Goal: Complete application form

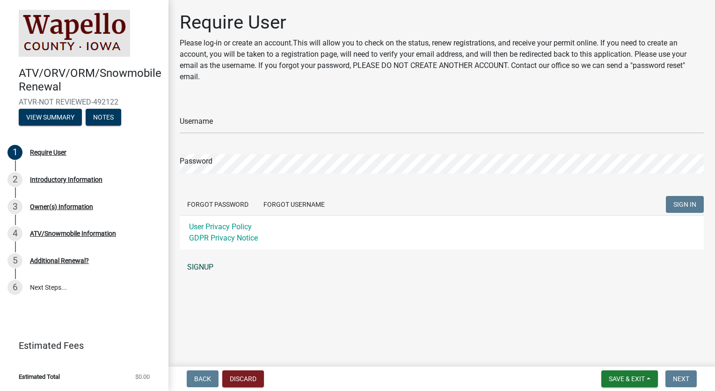
click at [210, 269] on link "SIGNUP" at bounding box center [442, 267] width 524 height 19
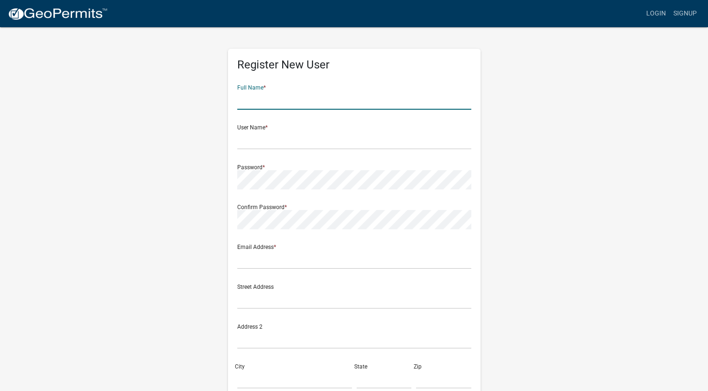
click at [269, 108] on input "text" at bounding box center [354, 99] width 234 height 19
type input "Alexandra Watson"
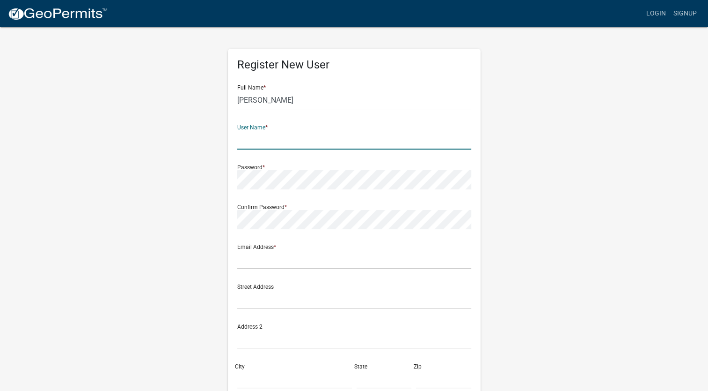
click at [251, 141] on input "text" at bounding box center [354, 139] width 234 height 19
type input "alexwatson13"
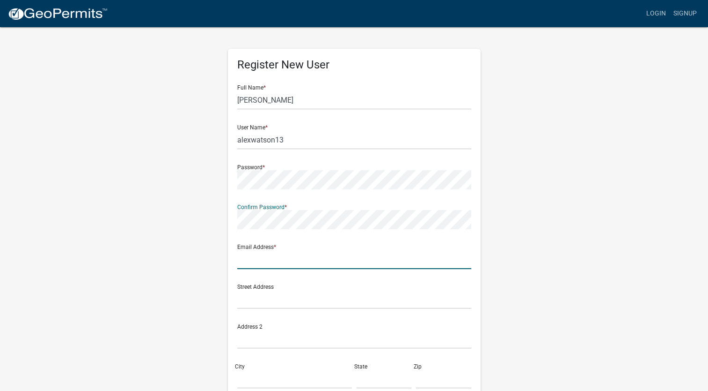
click at [263, 261] on input "text" at bounding box center [354, 259] width 234 height 19
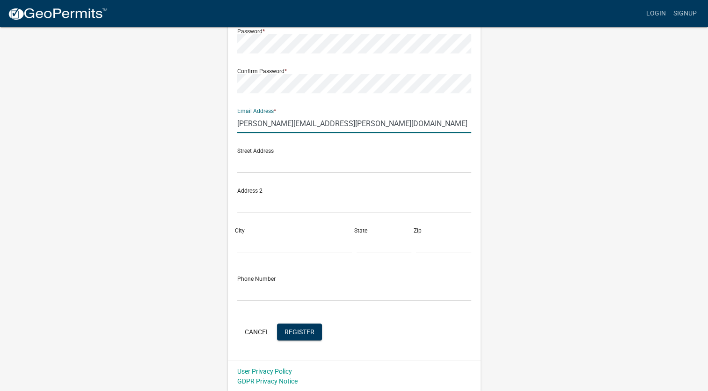
scroll to position [136, 0]
type input "[PERSON_NAME][EMAIL_ADDRESS][PERSON_NAME][DOMAIN_NAME]"
click at [304, 162] on input "text" at bounding box center [354, 162] width 234 height 19
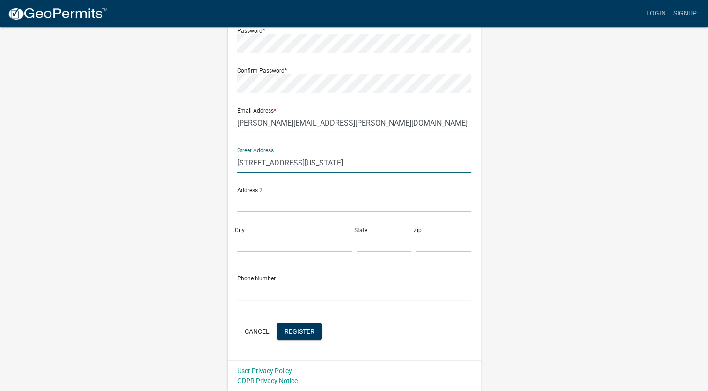
type input "[STREET_ADDRESS][US_STATE]"
click at [247, 239] on input "City" at bounding box center [294, 242] width 115 height 19
type input "Ottumwa"
type input "IA"
type input "52501"
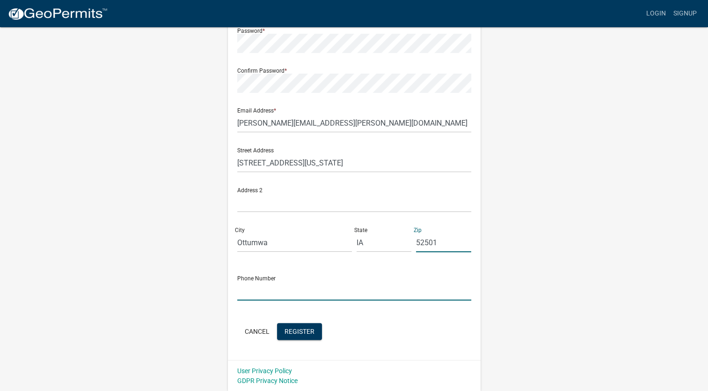
click at [258, 296] on input "text" at bounding box center [354, 290] width 234 height 19
type input "6416804500"
drag, startPoint x: 691, startPoint y: 259, endPoint x: 559, endPoint y: 248, distance: 133.0
click at [691, 259] on wm-register-view "more_horiz Login Signup Register New User Full Name * Alexandra Watson User Nam…" at bounding box center [354, 127] width 708 height 527
click at [297, 332] on span "Register" at bounding box center [300, 330] width 30 height 7
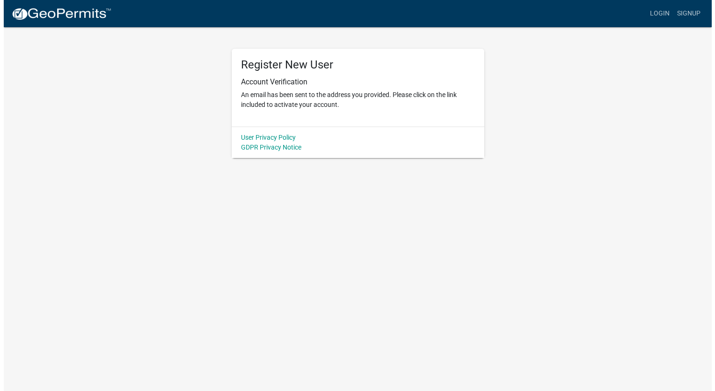
scroll to position [0, 0]
click at [671, 16] on link "Login" at bounding box center [663, 14] width 27 height 18
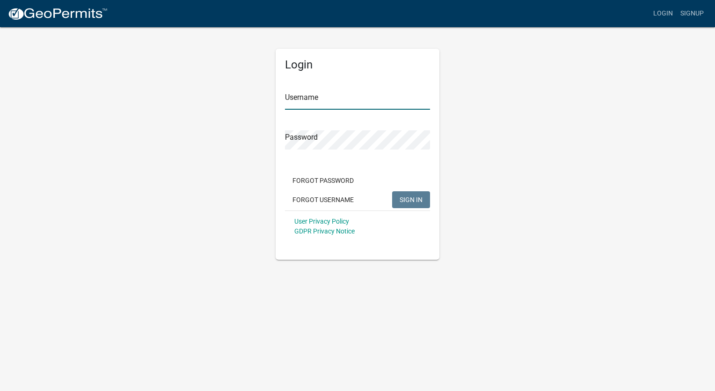
type input "alexwatson13"
click at [340, 105] on input "alexwatson13" at bounding box center [357, 99] width 145 height 19
click at [414, 200] on span "SIGN IN" at bounding box center [411, 198] width 23 height 7
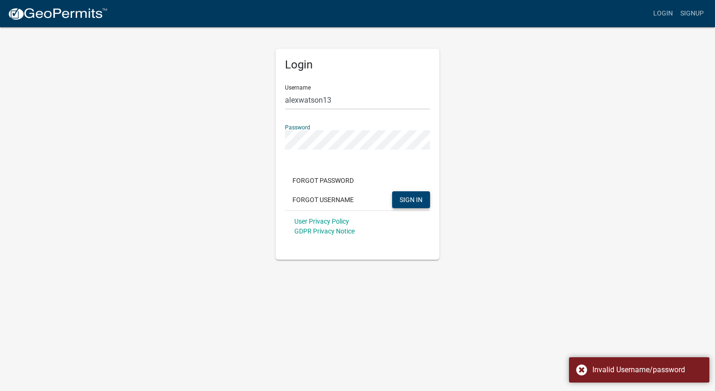
click at [463, 124] on div "Login Username alexwatson13 Password Forgot Password Forgot Username SIGN IN Us…" at bounding box center [358, 142] width 534 height 233
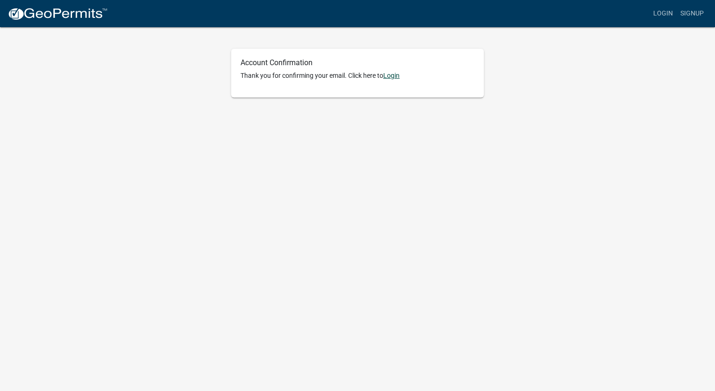
click at [398, 78] on link "Login" at bounding box center [391, 75] width 16 height 7
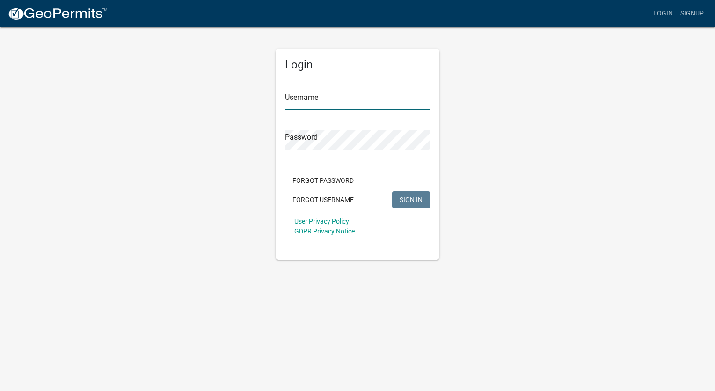
type input "alexwatson13"
click at [324, 98] on input "alexwatson13" at bounding box center [357, 99] width 145 height 19
click at [401, 199] on span "SIGN IN" at bounding box center [411, 198] width 23 height 7
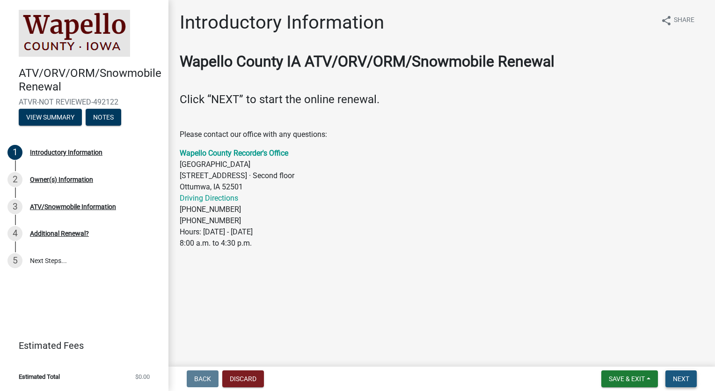
click at [679, 381] on span "Next" at bounding box center [681, 378] width 16 height 7
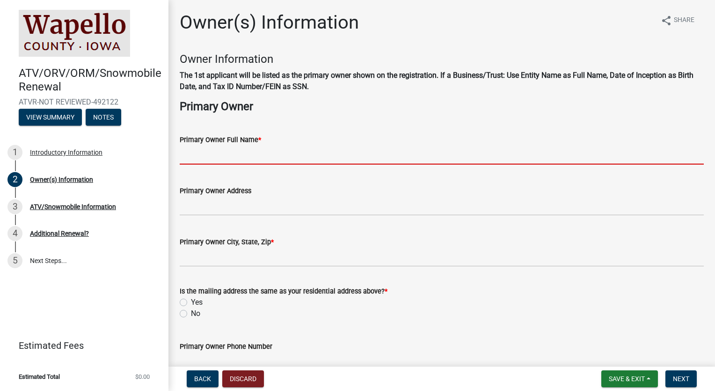
click at [265, 147] on input "Primary Owner Full Name *" at bounding box center [442, 154] width 524 height 19
click at [316, 111] on h4 "Primary Owner" at bounding box center [442, 107] width 524 height 14
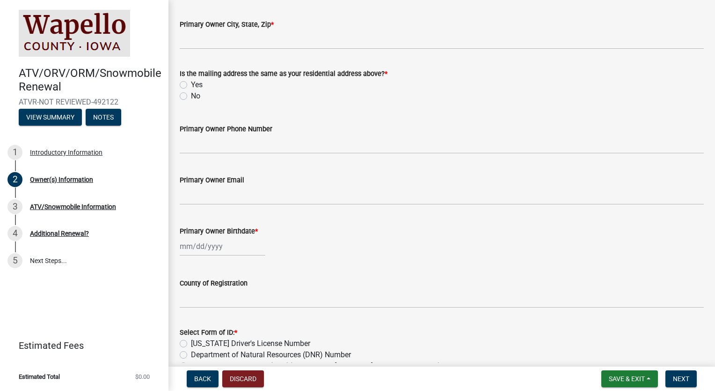
scroll to position [386, 0]
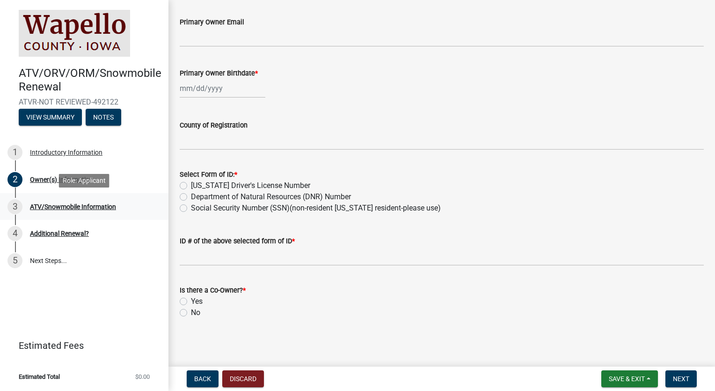
click at [50, 207] on div "ATV/Snowmobile Information" at bounding box center [73, 206] width 86 height 7
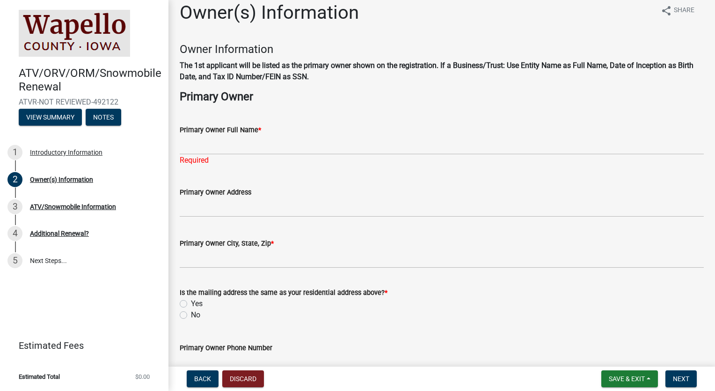
scroll to position [0, 0]
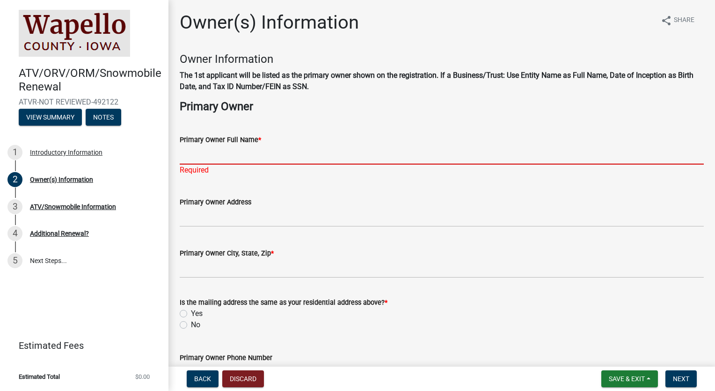
click at [255, 159] on input "Primary Owner Full Name *" at bounding box center [442, 154] width 524 height 19
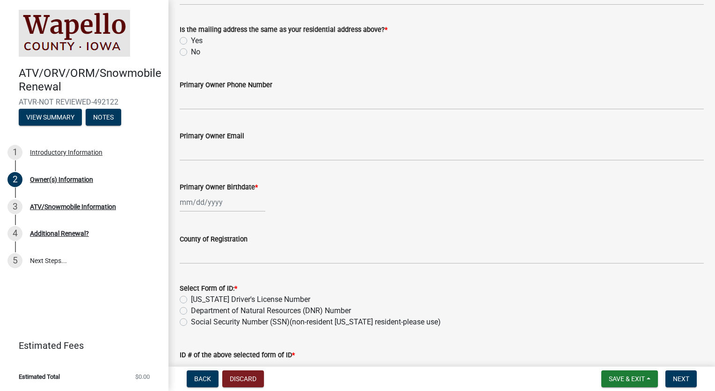
scroll to position [386, 0]
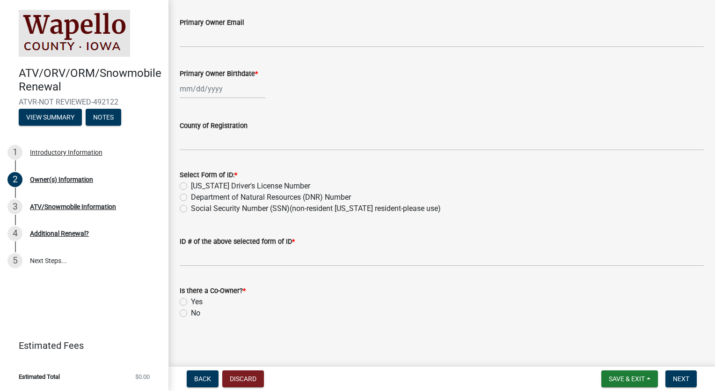
type input "[GEOGRAPHIC_DATA]"
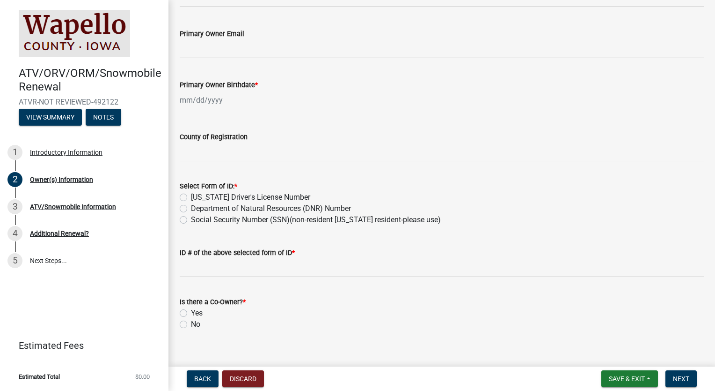
click at [191, 203] on label "Department of Natural Resources (DNR) Number" at bounding box center [271, 208] width 160 height 11
click at [191, 203] on input "Department of Natural Resources (DNR) Number" at bounding box center [194, 206] width 6 height 6
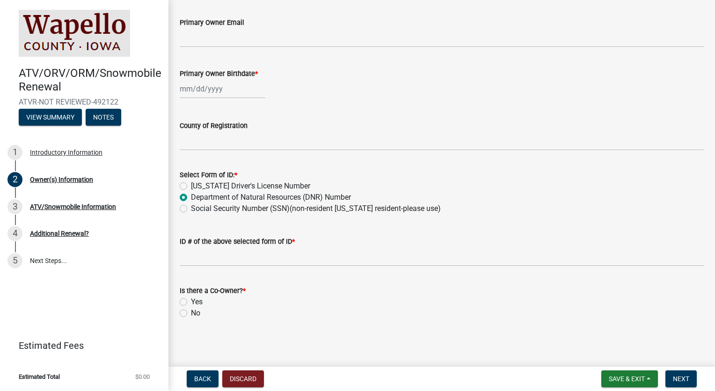
radio input "true"
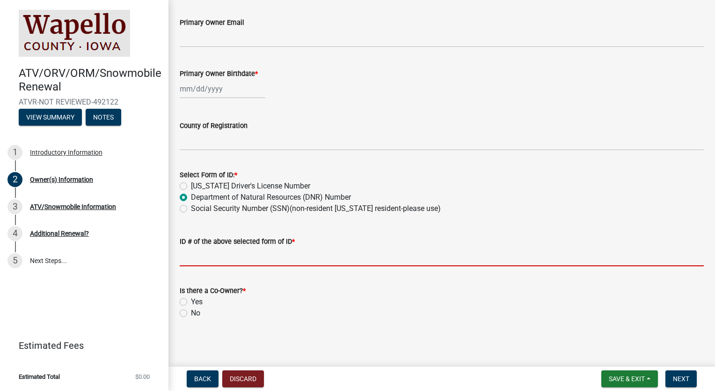
click at [196, 257] on input "ID # of the above selected form of ID *" at bounding box center [442, 256] width 524 height 19
click at [195, 88] on div at bounding box center [223, 88] width 86 height 19
select select "10"
select select "2025"
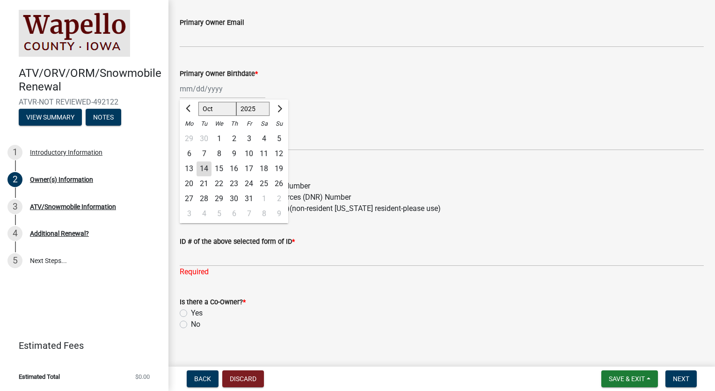
click at [206, 168] on div "14" at bounding box center [204, 168] width 15 height 15
type input "[DATE]"
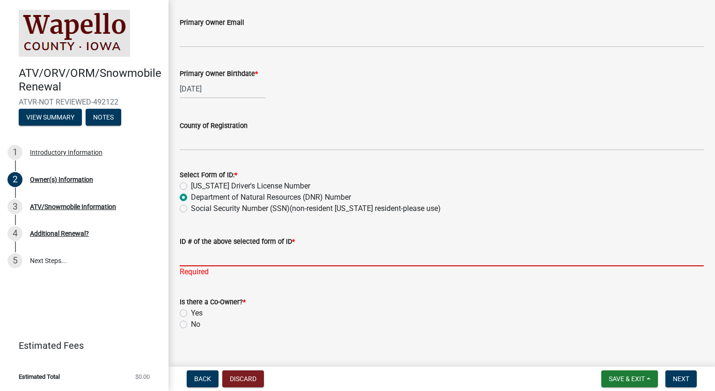
click at [210, 248] on input "ID # of the above selected form of ID *" at bounding box center [442, 256] width 524 height 19
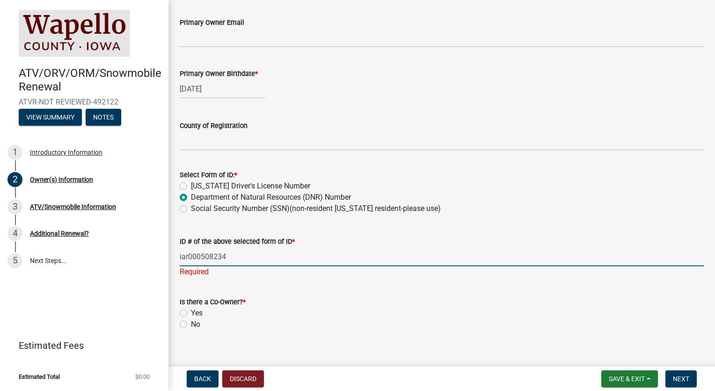
type input "iar000508234"
click at [315, 297] on div "Is there a Co-Owner? * Yes No" at bounding box center [442, 313] width 524 height 34
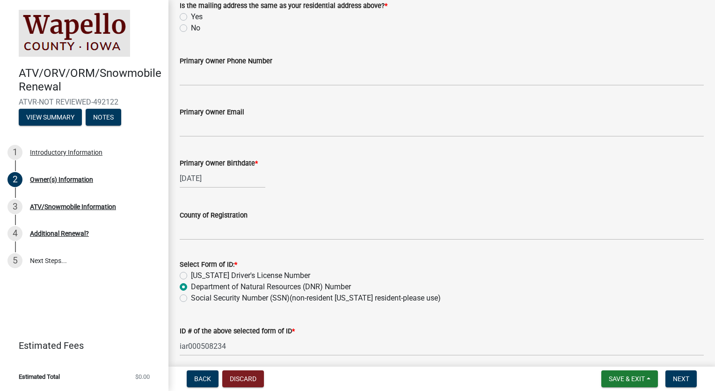
scroll to position [285, 0]
click at [216, 127] on input "Primary Owner Email" at bounding box center [442, 127] width 524 height 19
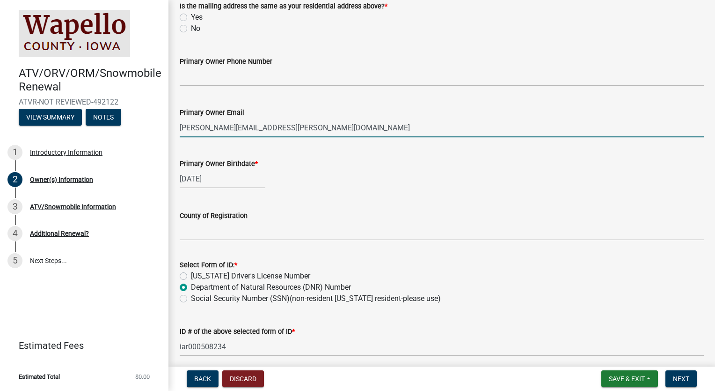
type input "[PERSON_NAME][EMAIL_ADDRESS][PERSON_NAME][DOMAIN_NAME]"
click at [215, 79] on input "Primary Owner Phone Number" at bounding box center [442, 76] width 524 height 19
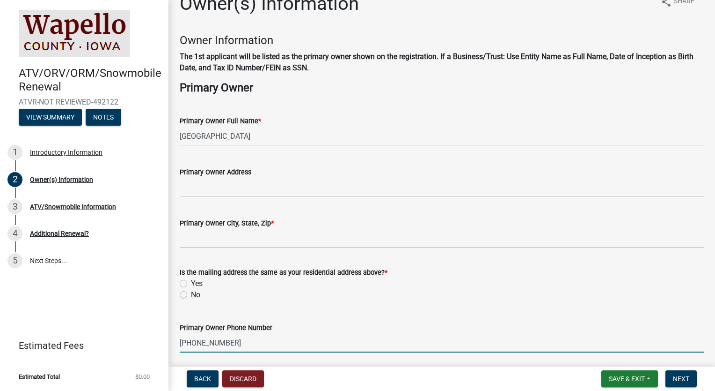
scroll to position [17, 0]
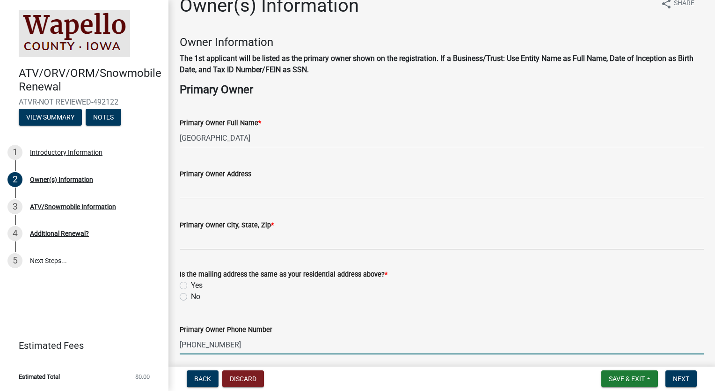
type input "[PHONE_NUMBER]"
click at [191, 284] on label "Yes" at bounding box center [197, 285] width 12 height 11
click at [191, 284] on input "Yes" at bounding box center [194, 283] width 6 height 6
radio input "true"
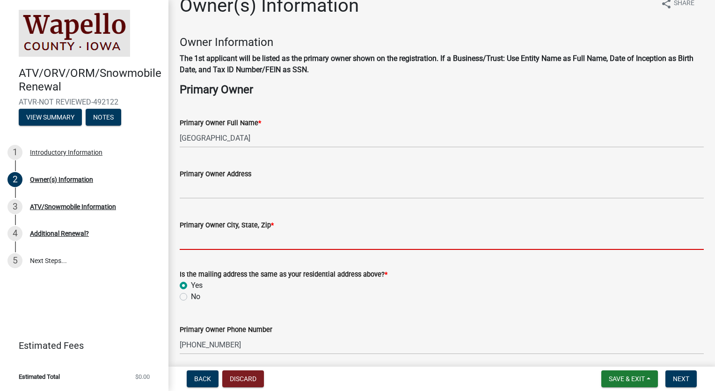
click at [199, 243] on input "Primary Owner City, State, Zip *" at bounding box center [442, 239] width 524 height 19
click at [191, 191] on input "Primary Owner Address" at bounding box center [442, 188] width 524 height 19
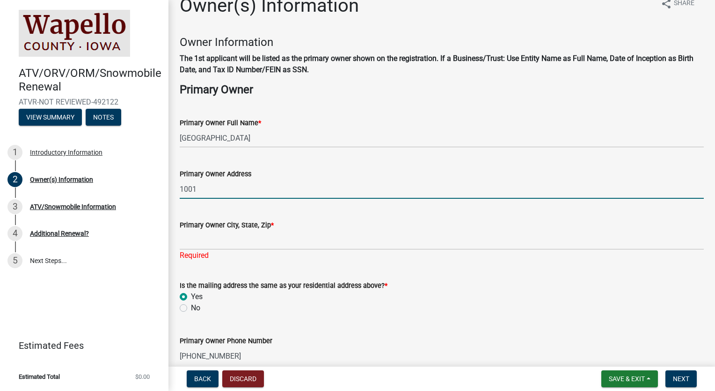
type input "[STREET_ADDRESS][US_STATE]"
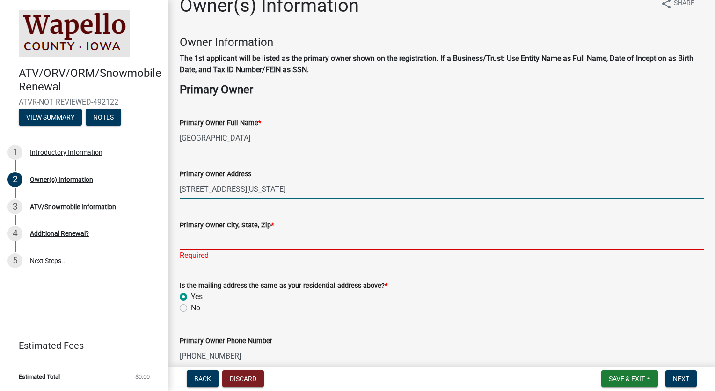
type input "Ottumwa"
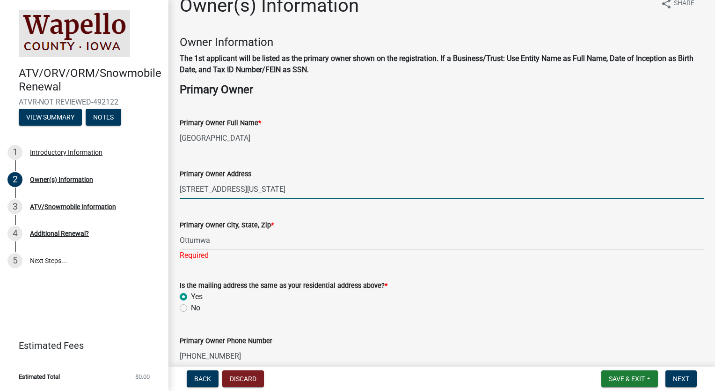
type input "IA"
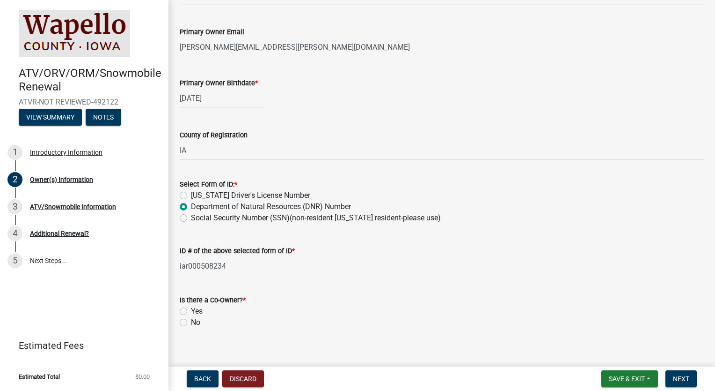
scroll to position [375, 0]
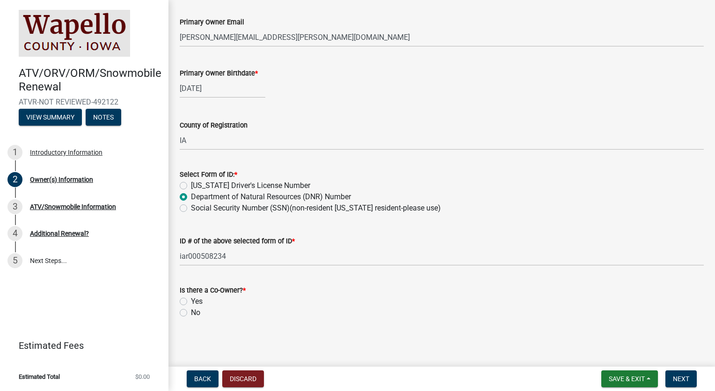
click at [191, 312] on label "No" at bounding box center [195, 312] width 9 height 11
click at [191, 312] on input "No" at bounding box center [194, 310] width 6 height 6
radio input "true"
drag, startPoint x: 687, startPoint y: 382, endPoint x: 499, endPoint y: 326, distance: 196.0
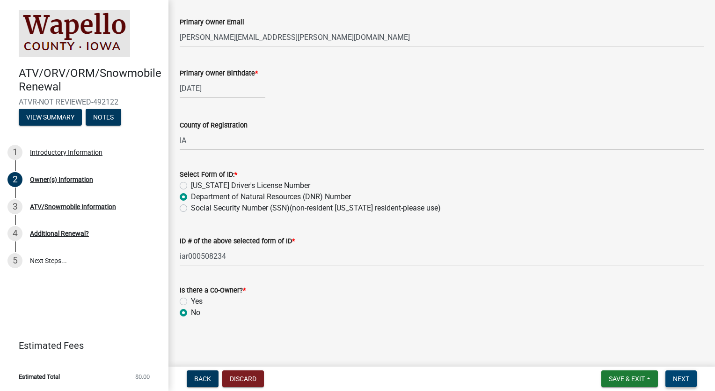
click at [680, 376] on span "Next" at bounding box center [681, 378] width 16 height 7
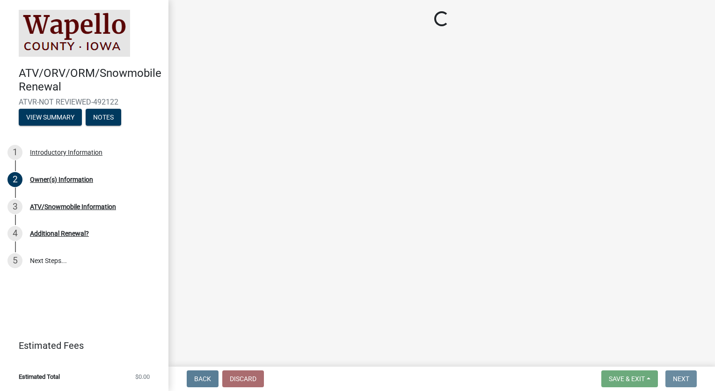
scroll to position [0, 0]
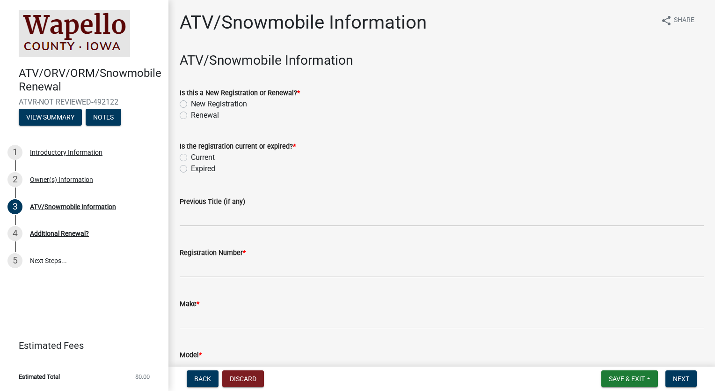
click at [191, 113] on label "Renewal" at bounding box center [205, 115] width 28 height 11
click at [191, 113] on input "Renewal" at bounding box center [194, 113] width 6 height 6
radio input "true"
click at [191, 156] on label "Current" at bounding box center [203, 157] width 24 height 11
click at [191, 156] on input "Current" at bounding box center [194, 155] width 6 height 6
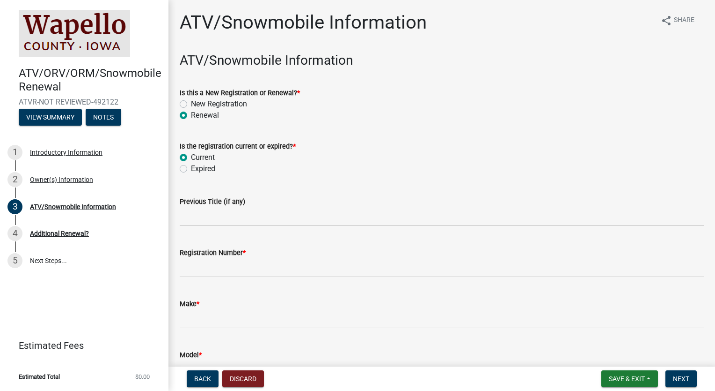
radio input "true"
click at [231, 378] on button "Discard" at bounding box center [243, 378] width 42 height 17
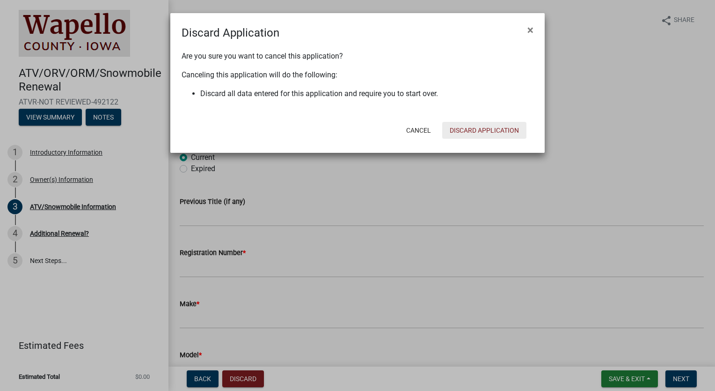
click at [485, 128] on button "Discard Application" at bounding box center [484, 130] width 84 height 17
